Goal: Consume media (video, audio)

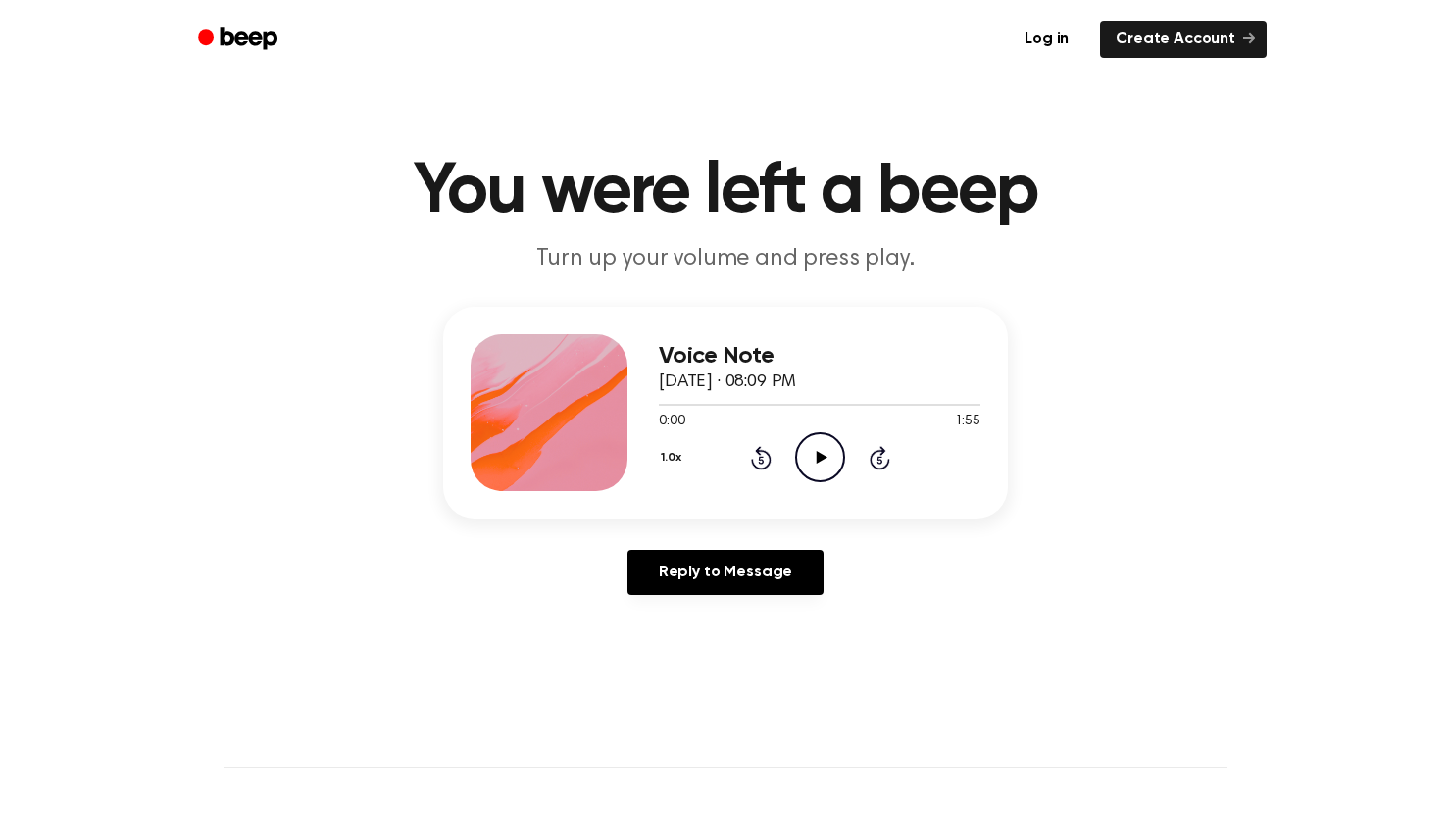
click at [817, 451] on icon "Play Audio" at bounding box center [820, 457] width 50 height 50
click at [876, 461] on icon at bounding box center [878, 459] width 5 height 8
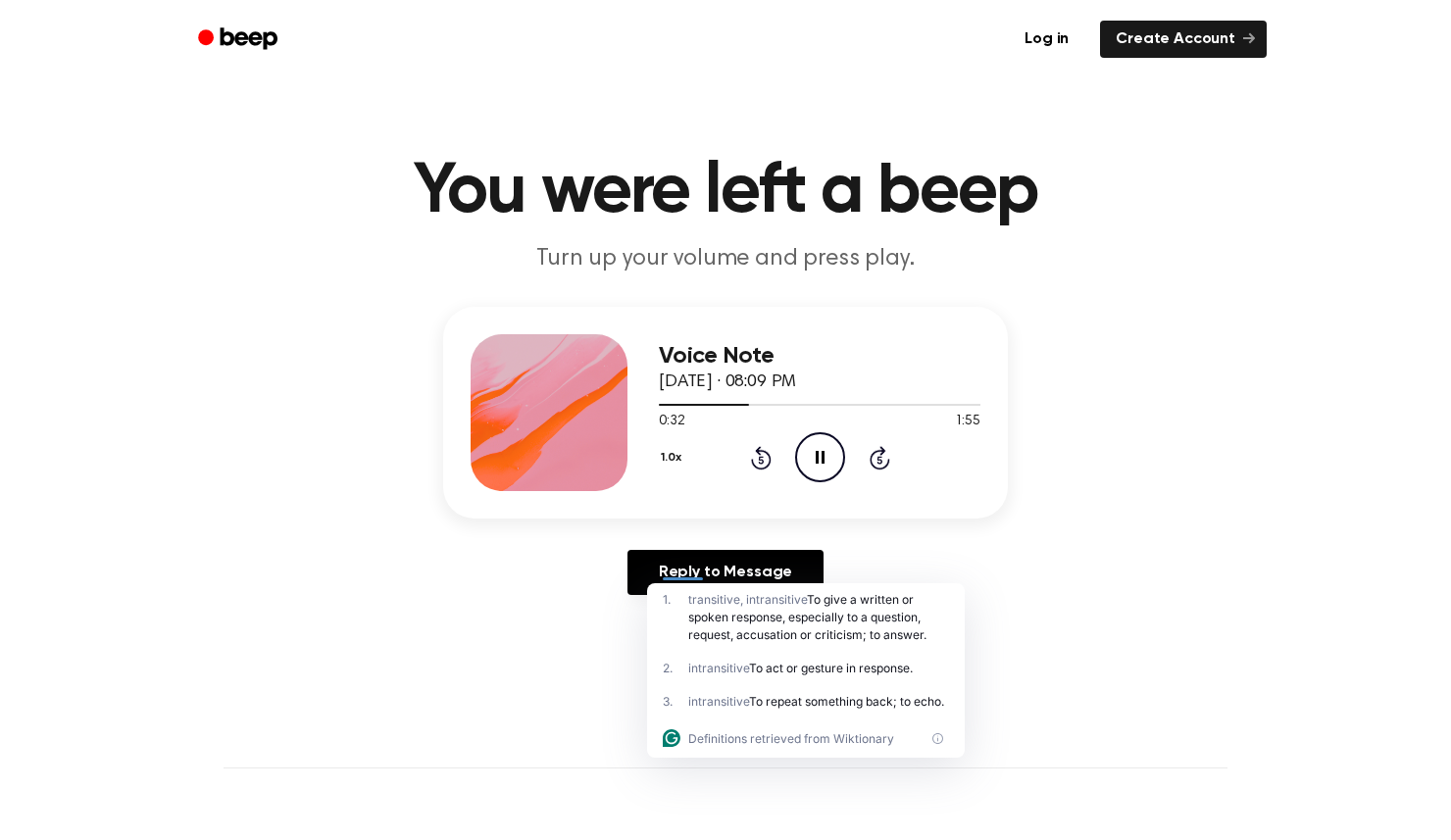
click at [1002, 593] on div "Reply to Message" at bounding box center [725, 579] width 565 height 61
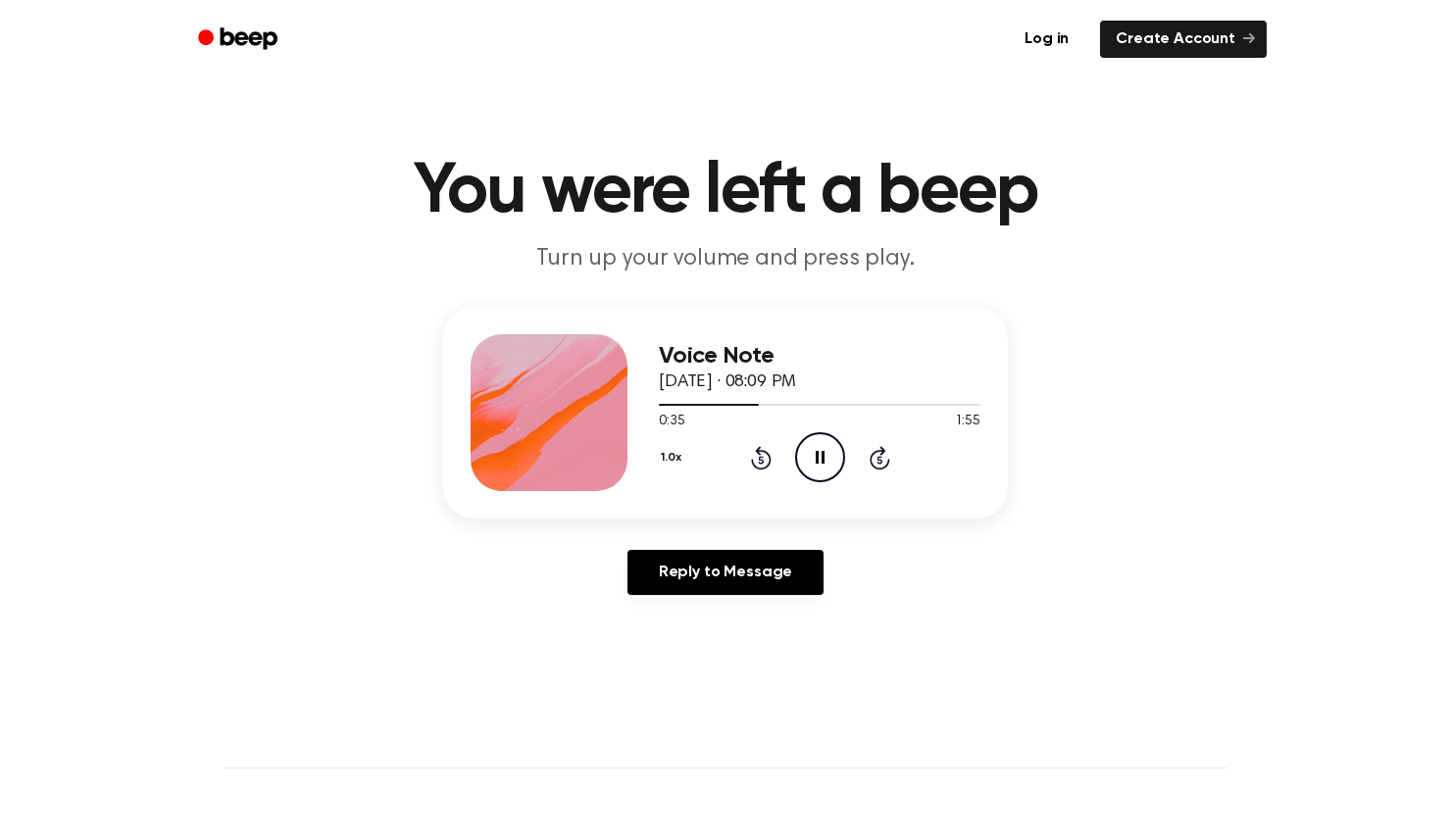
click at [877, 458] on icon at bounding box center [878, 459] width 5 height 8
drag, startPoint x: 669, startPoint y: 405, endPoint x: 618, endPoint y: 408, distance: 51.1
click at [622, 408] on div "Voice Note [DATE] · 08:09 PM 1:55 1:55 Your browser does not support the [objec…" at bounding box center [725, 413] width 565 height 212
click at [660, 403] on div at bounding box center [819, 404] width 322 height 16
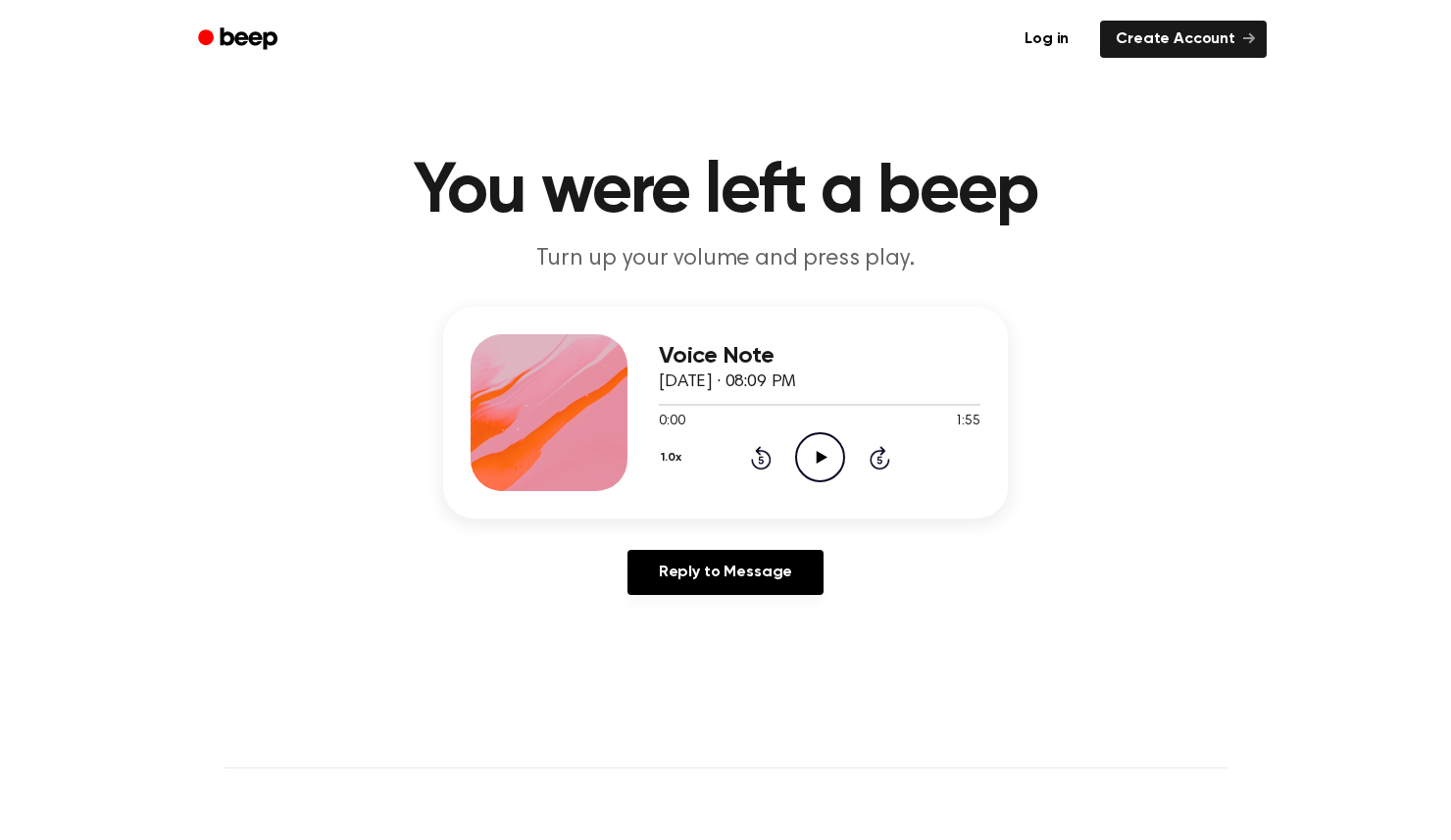
click at [802, 459] on icon "Play Audio" at bounding box center [820, 457] width 50 height 50
